Goal: Transaction & Acquisition: Purchase product/service

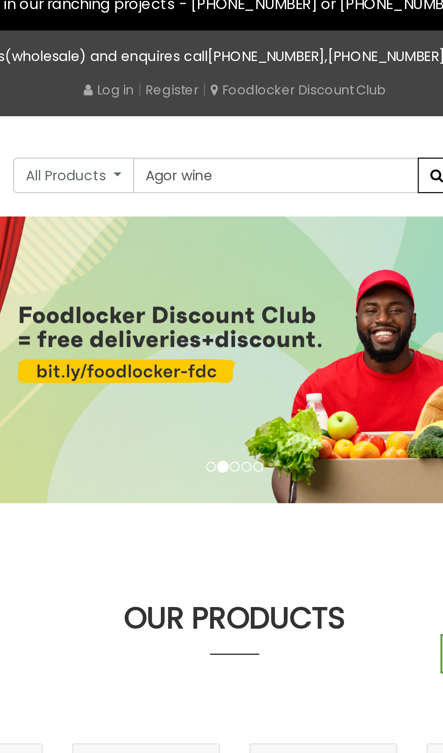
type input "Agor wine"
click at [310, 109] on button "submit" at bounding box center [315, 102] width 18 height 16
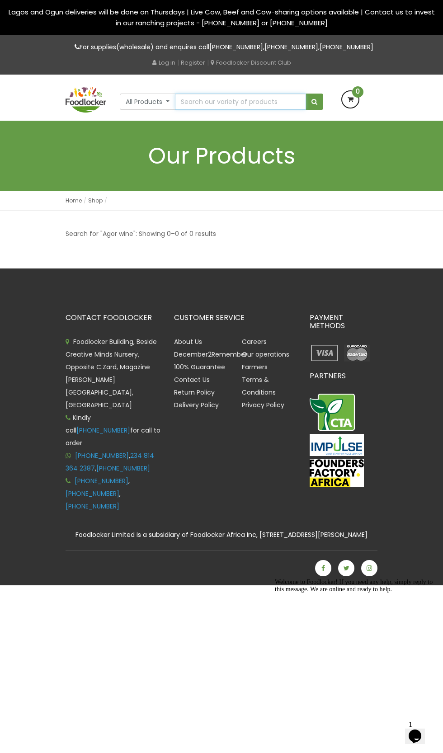
click at [248, 110] on input "text" at bounding box center [240, 102] width 131 height 16
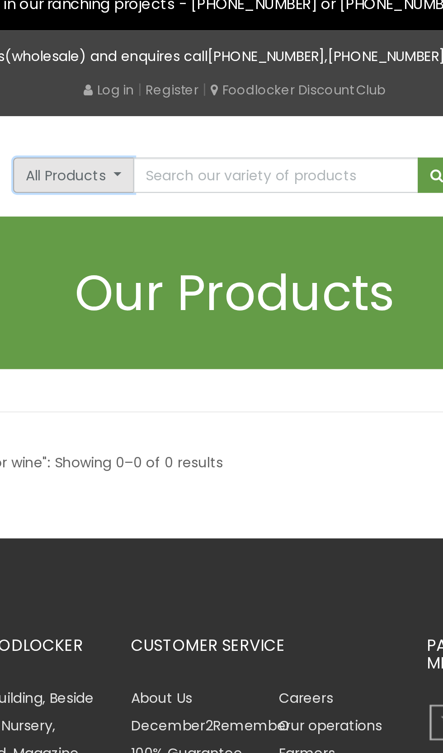
click at [168, 110] on button "All Products" at bounding box center [148, 102] width 56 height 16
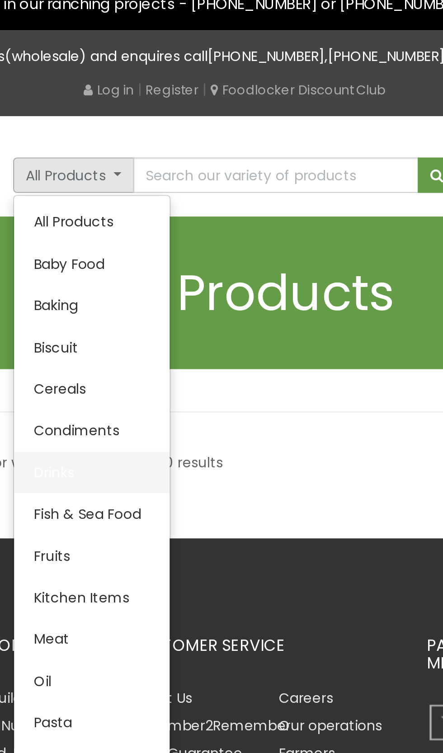
click at [171, 248] on link "Drinks" at bounding box center [155, 238] width 71 height 19
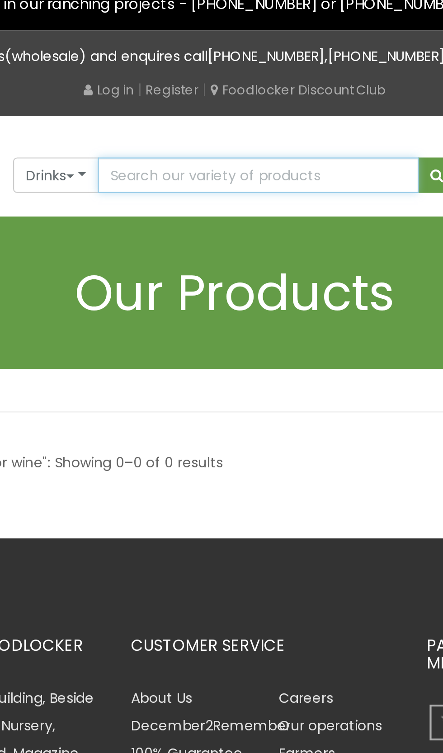
click at [245, 110] on input "text" at bounding box center [232, 102] width 147 height 16
type input "Ag"
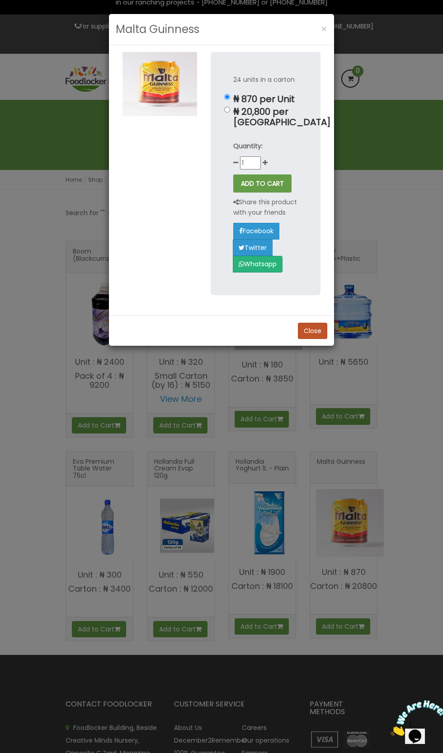
scroll to position [20, 0]
click at [310, 339] on button "Close" at bounding box center [312, 331] width 29 height 16
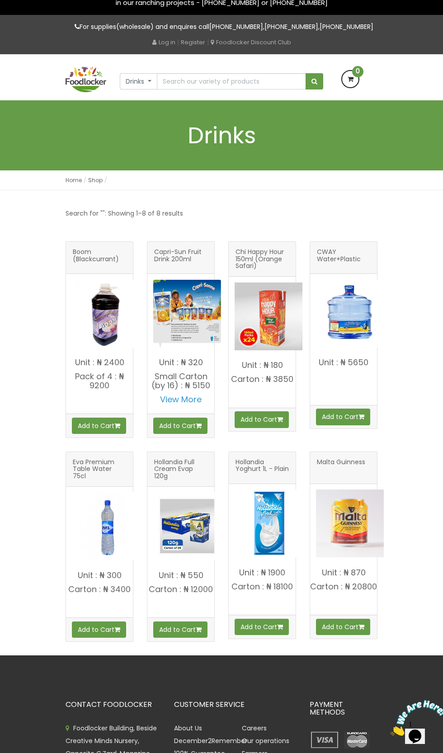
click at [80, 229] on div "Search for "": Showing 1–8 of 8 results Boom (Blackcurrant) Add to Cart" at bounding box center [222, 431] width 326 height 447
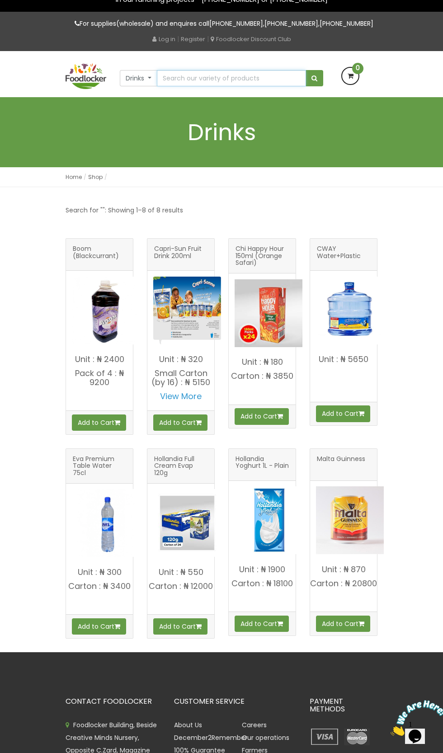
click at [252, 86] on input "text" at bounding box center [231, 78] width 149 height 16
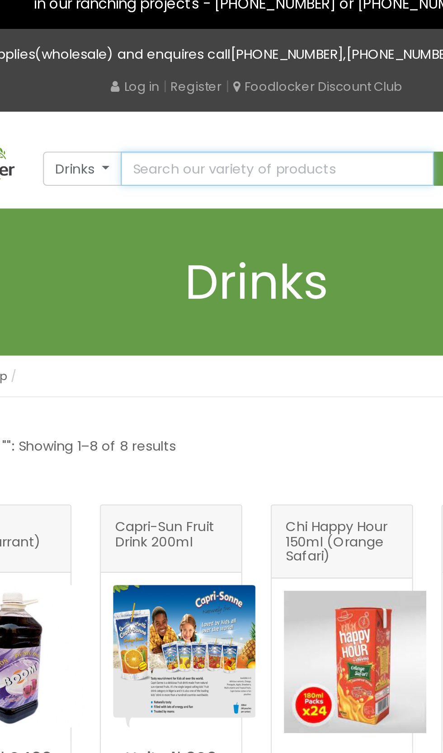
scroll to position [21, 0]
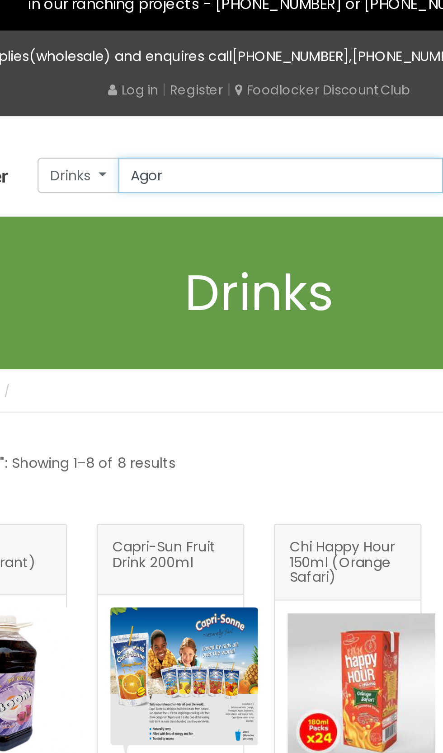
type input "Agor"
click at [306, 72] on button "submit" at bounding box center [315, 80] width 18 height 16
